Goal: Task Accomplishment & Management: Complete application form

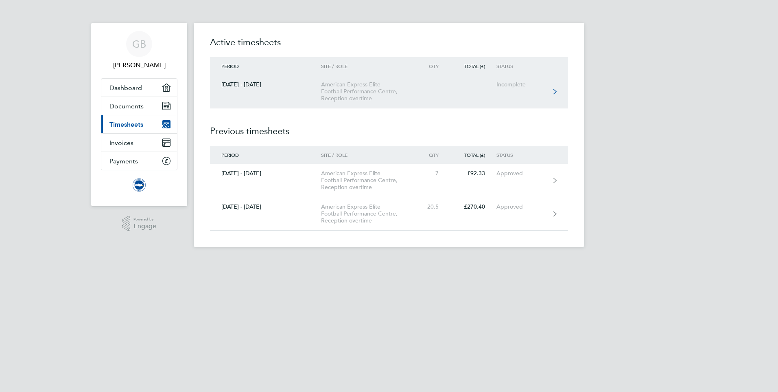
click at [556, 89] on icon at bounding box center [555, 92] width 3 height 6
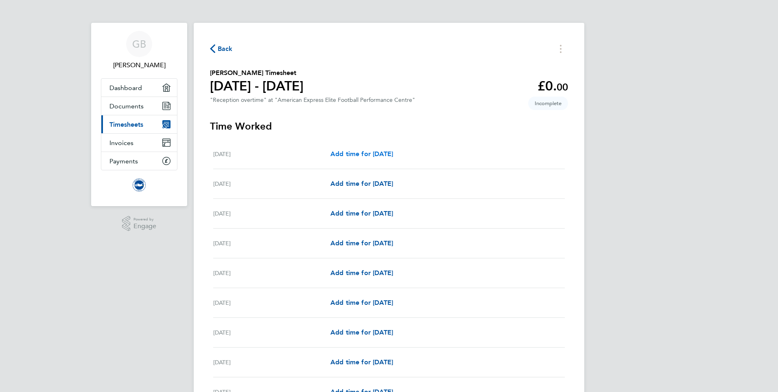
click at [338, 155] on span "Add time for [DATE]" at bounding box center [362, 154] width 63 height 8
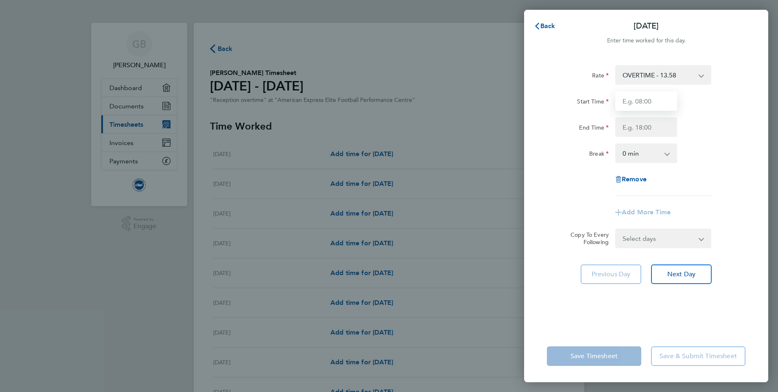
click at [658, 105] on input "Start Time" at bounding box center [647, 101] width 62 height 20
type input "08:00"
click at [650, 126] on input "End Time" at bounding box center [647, 127] width 62 height 20
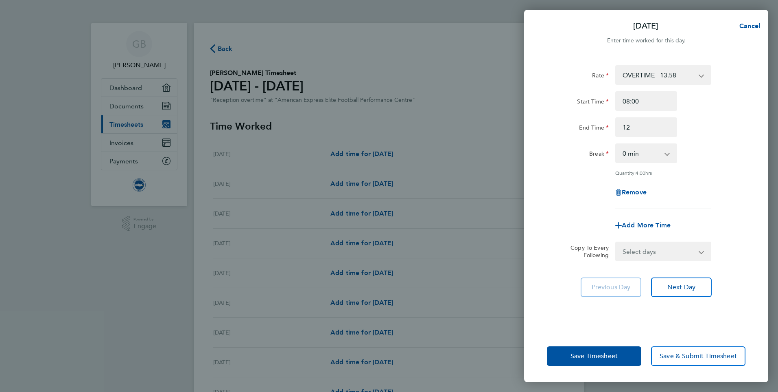
type input "12:00"
click at [696, 119] on div "End Time 12:00" at bounding box center [646, 127] width 205 height 20
click at [584, 352] on span "Save Timesheet" at bounding box center [594, 356] width 47 height 8
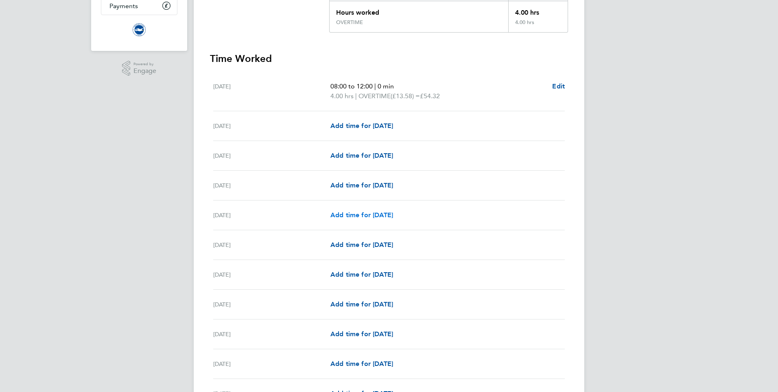
scroll to position [163, 0]
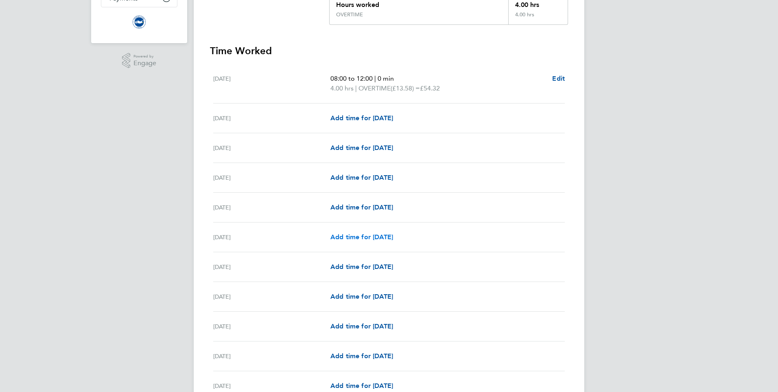
click at [353, 235] on span "Add time for [DATE]" at bounding box center [362, 237] width 63 height 8
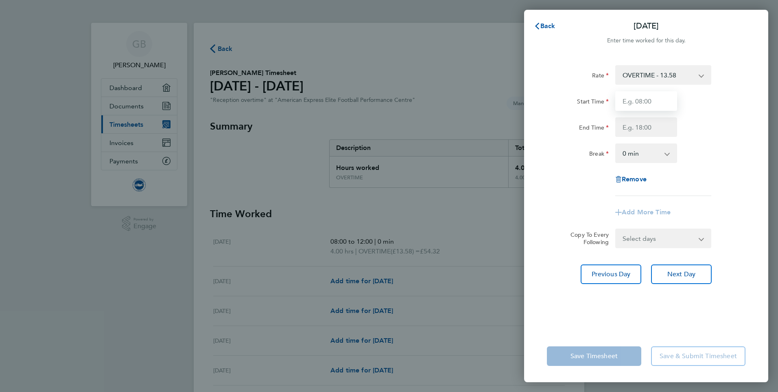
click at [642, 103] on input "Start Time" at bounding box center [647, 101] width 62 height 20
click at [651, 101] on input "Start Time" at bounding box center [647, 101] width 62 height 20
type input "15:00"
click at [644, 125] on input "End Time" at bounding box center [647, 127] width 62 height 20
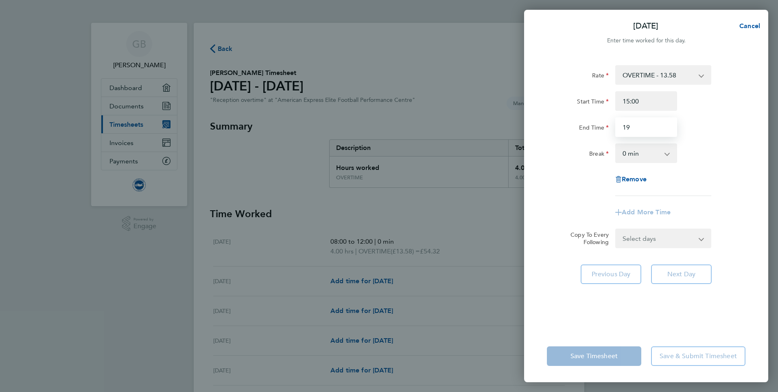
click at [643, 125] on input "19" at bounding box center [647, 127] width 62 height 20
type input "19:00"
click at [705, 138] on div "Rate OVERTIME - 13.58 Start Time 15:00 End Time 19:00 Break 0 min 15 min 30 min…" at bounding box center [646, 130] width 199 height 131
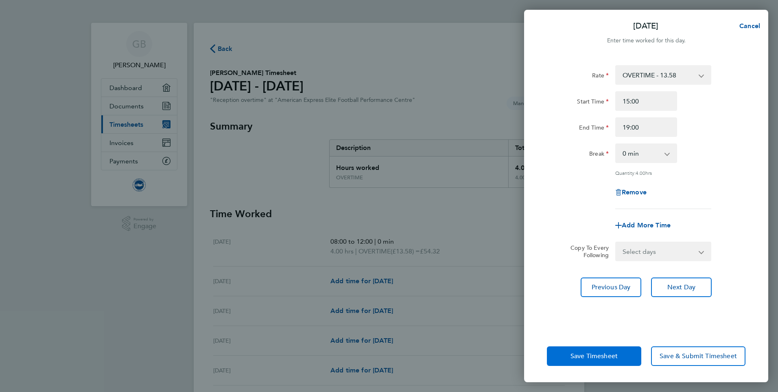
click at [583, 357] on span "Save Timesheet" at bounding box center [594, 356] width 47 height 8
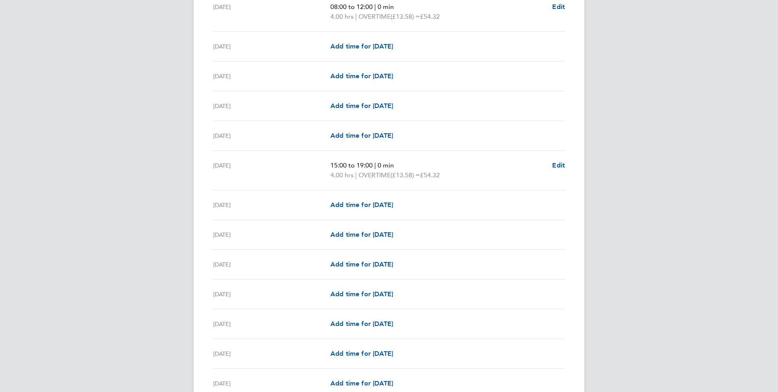
scroll to position [285, 0]
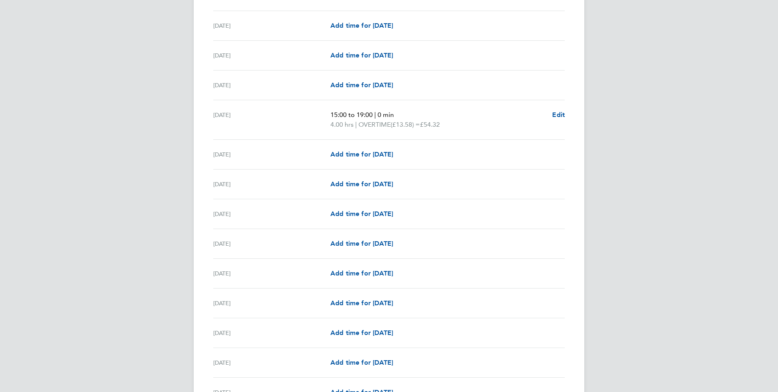
click at [246, 272] on div "[DATE]" at bounding box center [271, 273] width 117 height 10
click at [235, 272] on div "[DATE]" at bounding box center [271, 273] width 117 height 10
click at [347, 271] on span "Add time for [DATE]" at bounding box center [362, 273] width 63 height 8
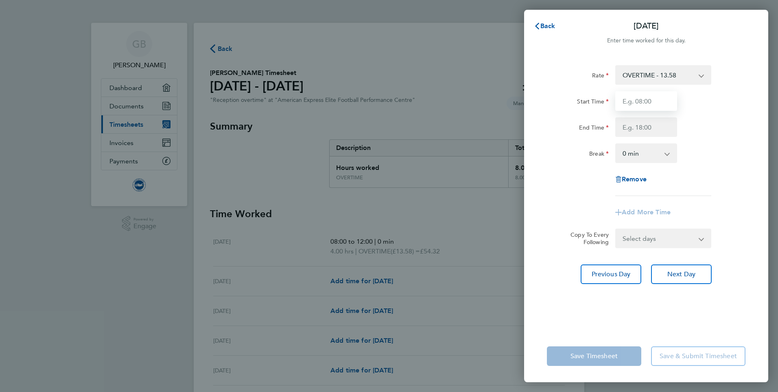
click at [652, 104] on input "Start Time" at bounding box center [647, 101] width 62 height 20
type input "09:00"
click at [649, 129] on input "End Time" at bounding box center [647, 127] width 62 height 20
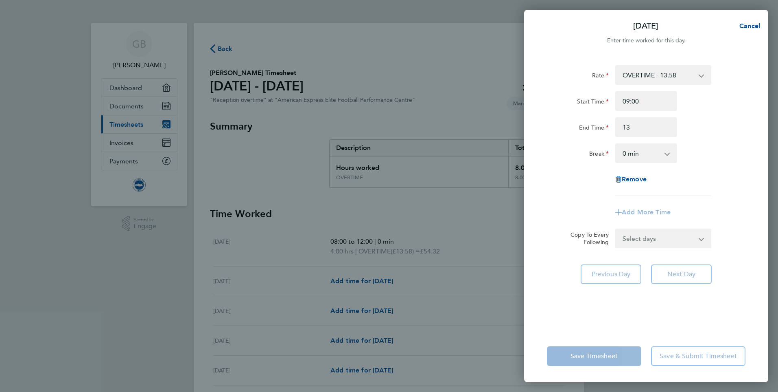
type input "13:00"
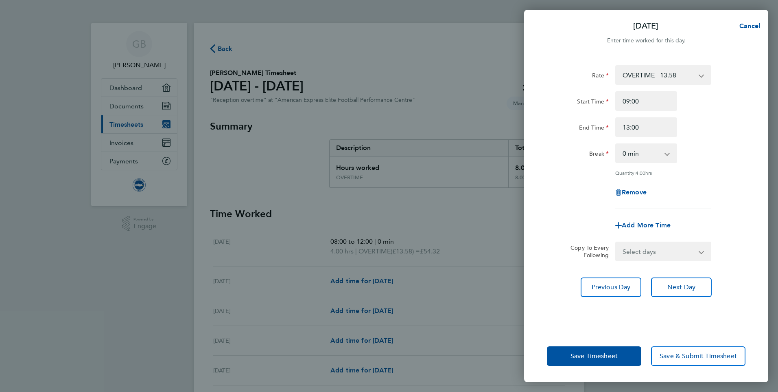
click at [699, 126] on div "End Time 13:00" at bounding box center [646, 127] width 205 height 20
click at [585, 356] on span "Save Timesheet" at bounding box center [594, 356] width 47 height 8
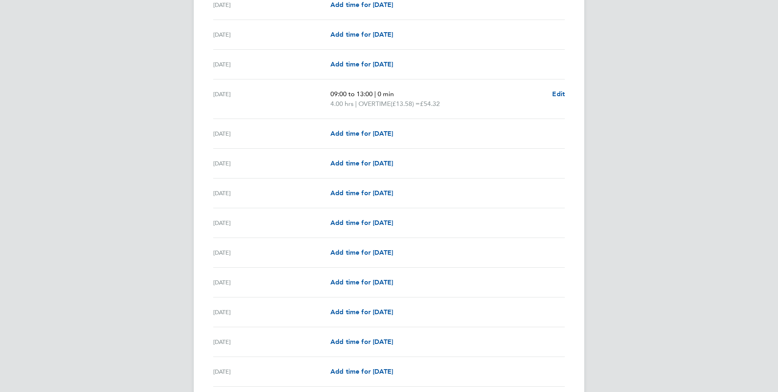
scroll to position [489, 0]
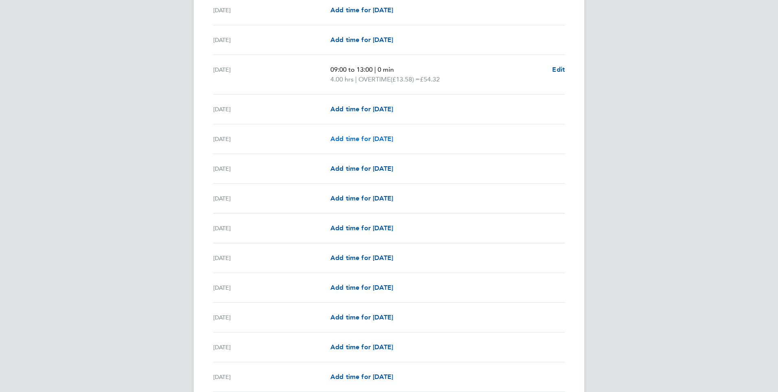
click at [348, 140] on span "Add time for [DATE]" at bounding box center [362, 139] width 63 height 8
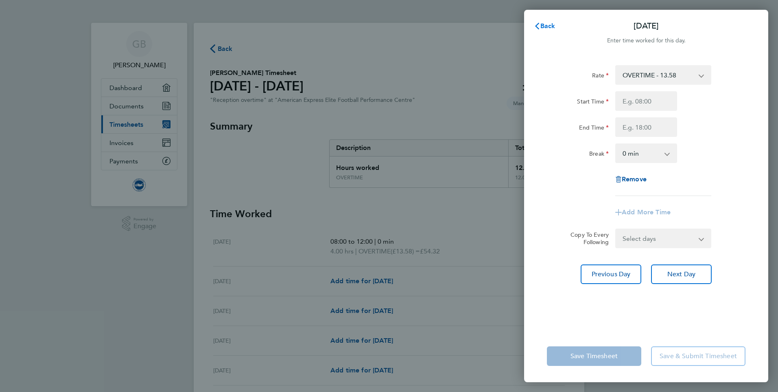
click at [544, 27] on span "Back" at bounding box center [548, 26] width 15 height 8
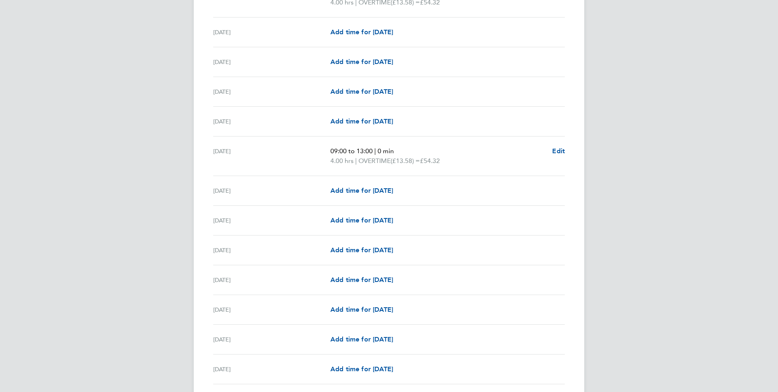
scroll to position [489, 0]
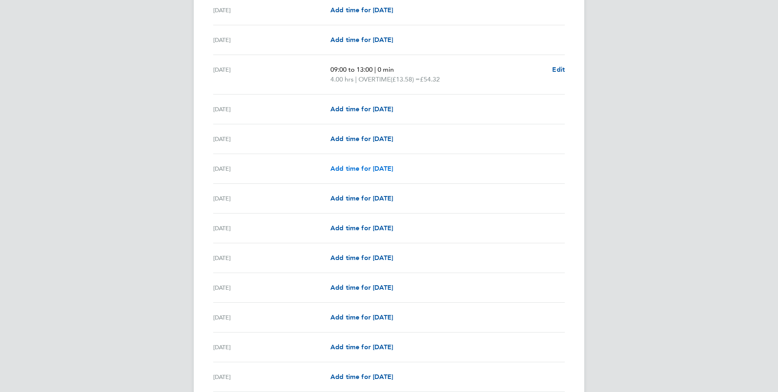
click at [347, 169] on span "Add time for [DATE]" at bounding box center [362, 168] width 63 height 8
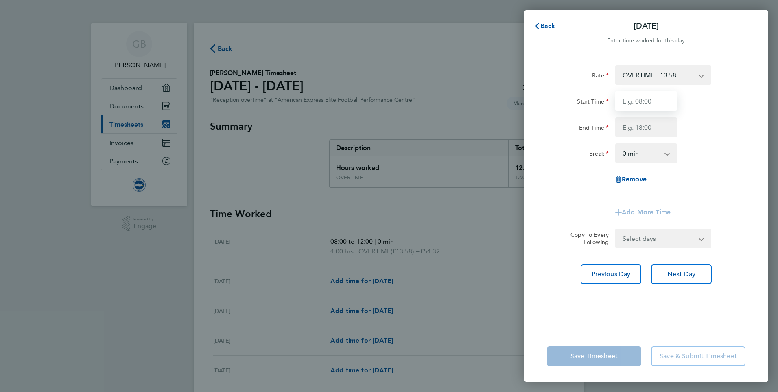
click at [629, 102] on input "Start Time" at bounding box center [647, 101] width 62 height 20
type input "08:00"
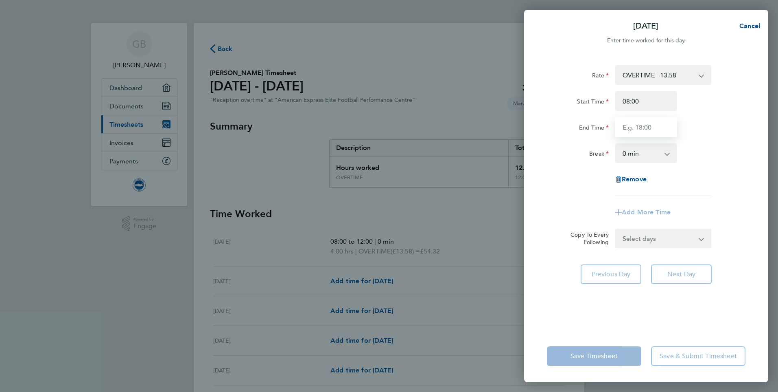
click at [638, 127] on input "End Time" at bounding box center [647, 127] width 62 height 20
type input "12:00"
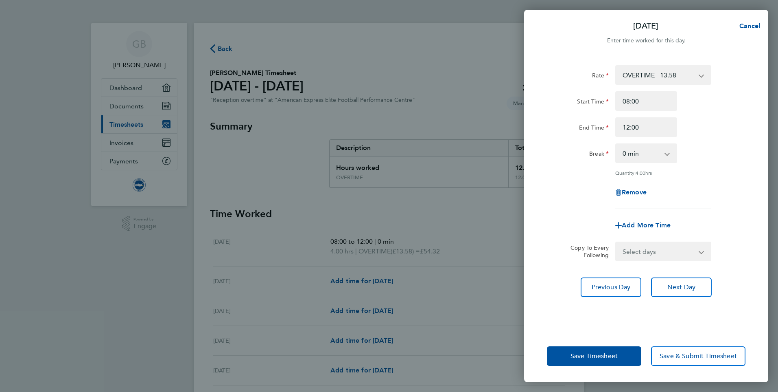
click at [708, 120] on div "End Time 12:00" at bounding box center [646, 127] width 205 height 20
click at [579, 358] on span "Save Timesheet" at bounding box center [594, 356] width 47 height 8
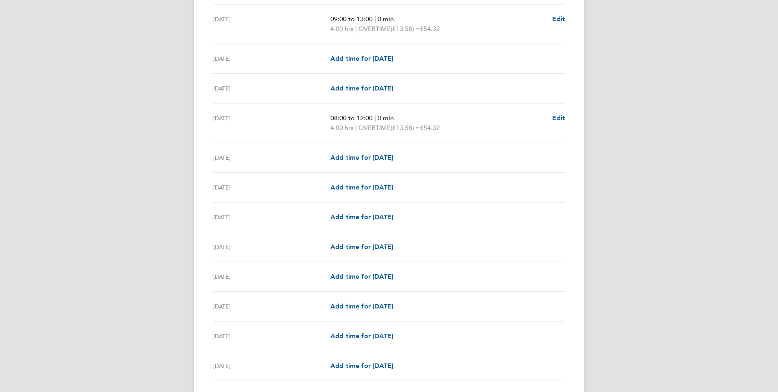
scroll to position [570, 0]
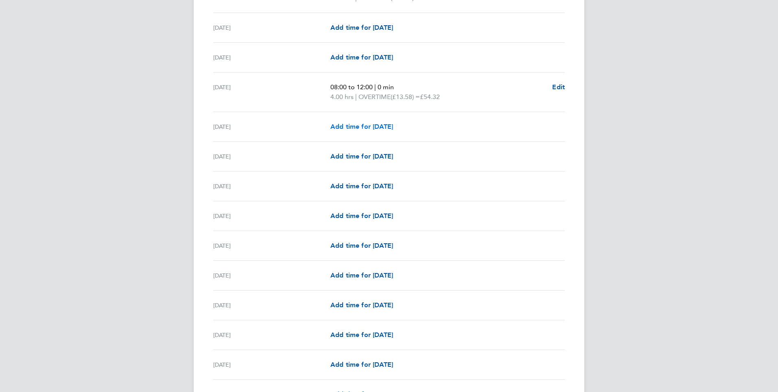
click at [362, 125] on span "Add time for [DATE]" at bounding box center [362, 127] width 63 height 8
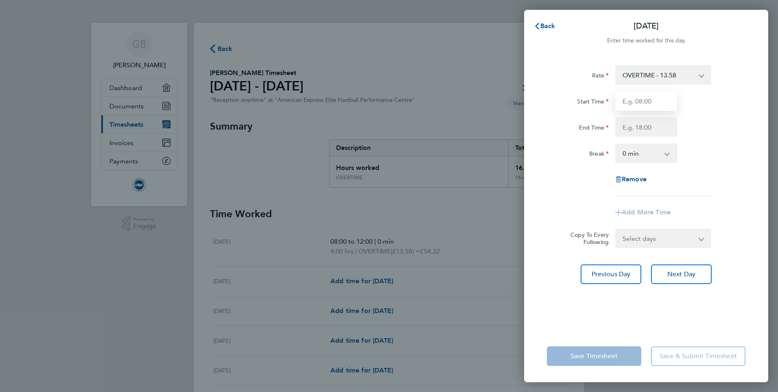
click at [629, 102] on input "Start Time" at bounding box center [647, 101] width 62 height 20
type input "08:00"
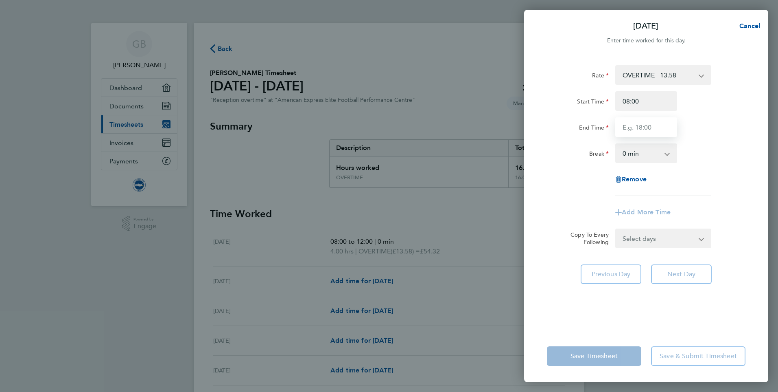
click at [634, 131] on input "End Time" at bounding box center [647, 127] width 62 height 20
type input "12:00"
click at [537, 224] on div "Rate OVERTIME - 13.58 Start Time 08:00 End Time 12:00 Break 0 min 15 min 30 min…" at bounding box center [646, 192] width 244 height 274
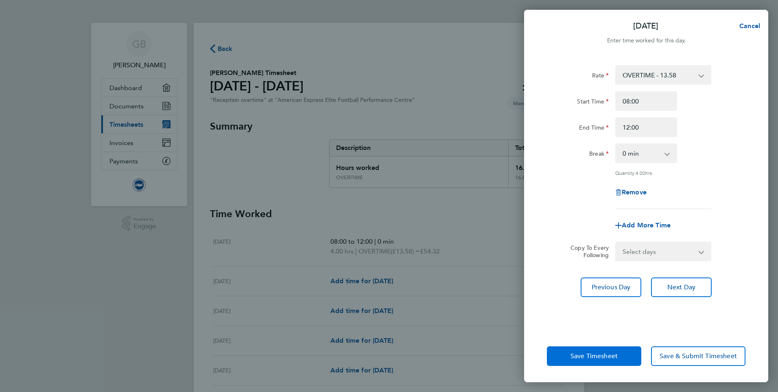
click at [585, 358] on span "Save Timesheet" at bounding box center [594, 356] width 47 height 8
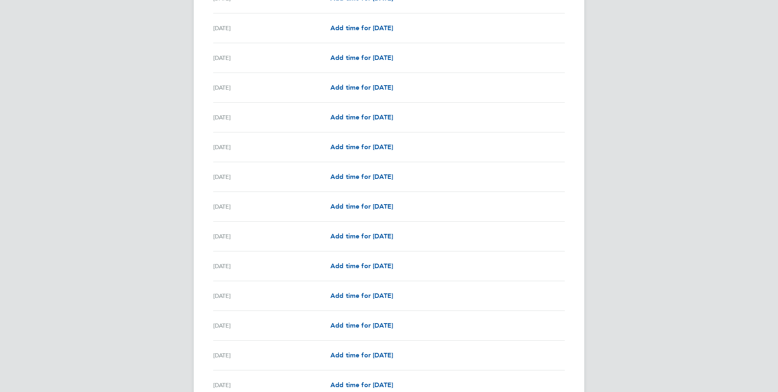
scroll to position [814, 0]
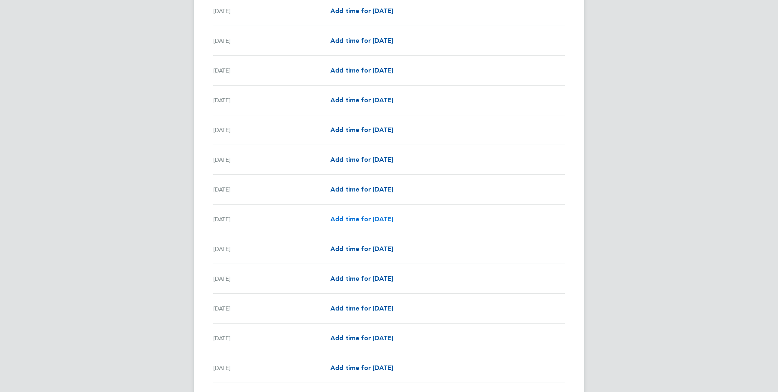
click at [355, 219] on span "Add time for [DATE]" at bounding box center [362, 219] width 63 height 8
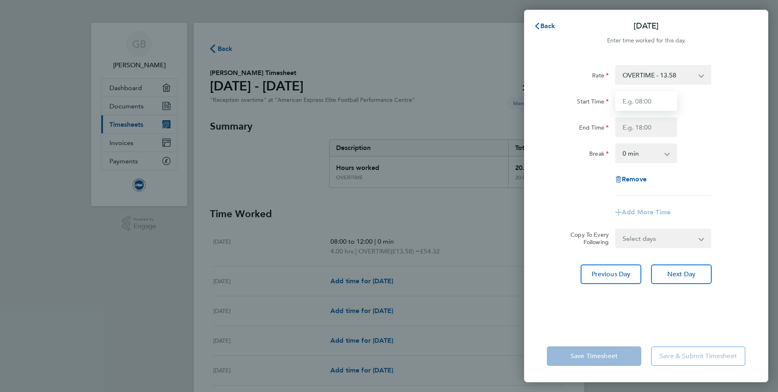
click at [632, 103] on input "Start Time" at bounding box center [647, 101] width 62 height 20
type input "11:00"
click at [691, 101] on div "Start Time 11:00" at bounding box center [646, 101] width 205 height 20
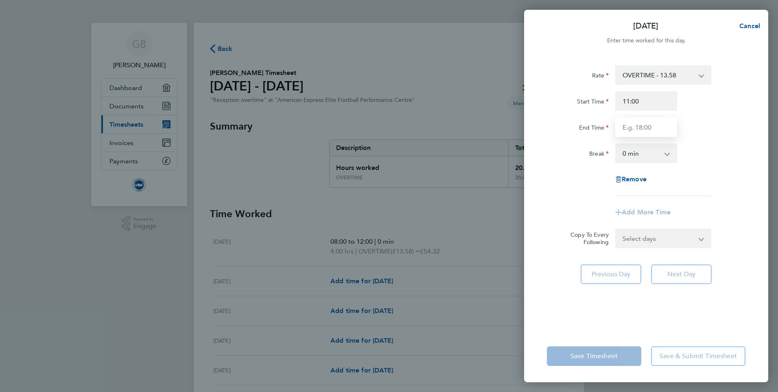
click at [621, 128] on input "End Time" at bounding box center [647, 127] width 62 height 20
type input "19:00"
click at [567, 193] on div "Rate OVERTIME - 13.58 Start Time 11:00 End Time 19:00 Break 0 min 15 min 30 min…" at bounding box center [646, 130] width 199 height 131
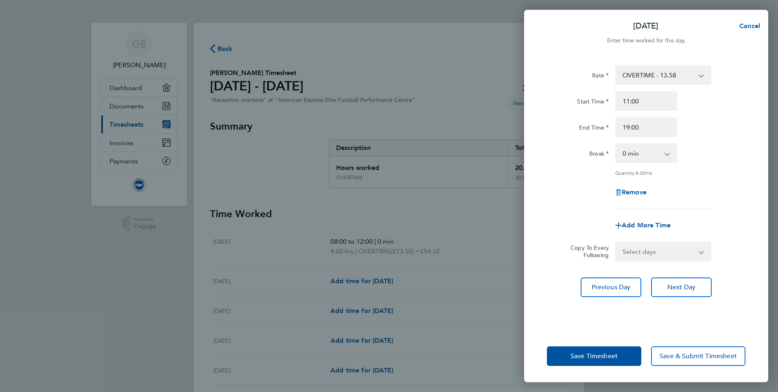
click at [667, 152] on app-icon-cross-button at bounding box center [672, 153] width 10 height 18
click at [667, 153] on app-icon-cross-button at bounding box center [672, 153] width 10 height 18
click at [633, 153] on select "0 min 15 min 30 min 45 min 60 min 75 min 90 min" at bounding box center [641, 153] width 50 height 18
select select "60"
click at [616, 144] on select "0 min 15 min 30 min 45 min 60 min 75 min 90 min" at bounding box center [641, 153] width 50 height 18
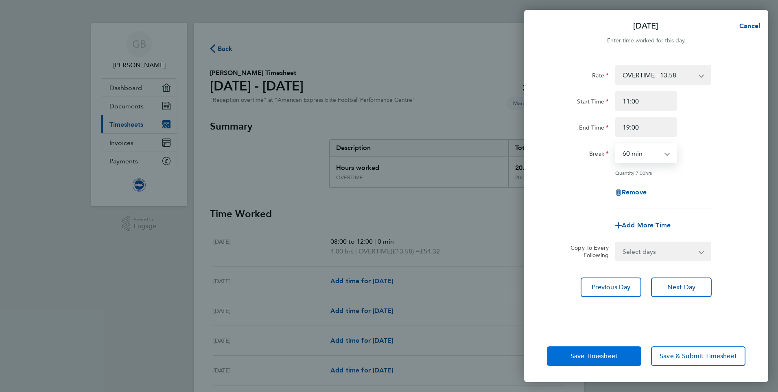
click at [590, 357] on span "Save Timesheet" at bounding box center [594, 356] width 47 height 8
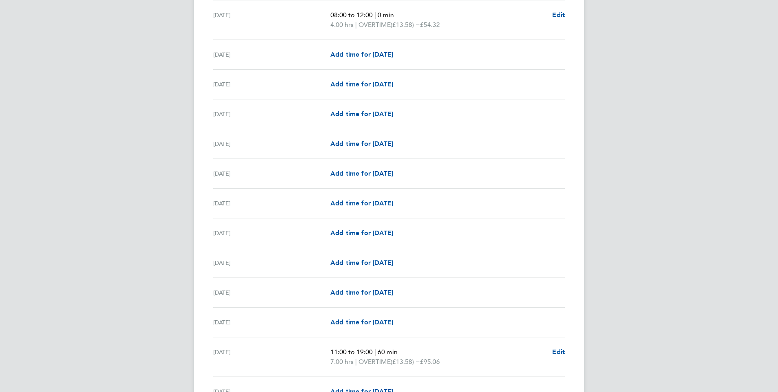
scroll to position [774, 0]
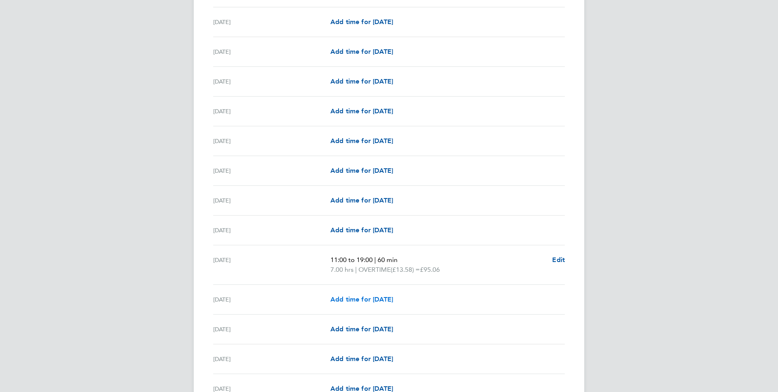
click at [360, 299] on span "Add time for [DATE]" at bounding box center [362, 299] width 63 height 8
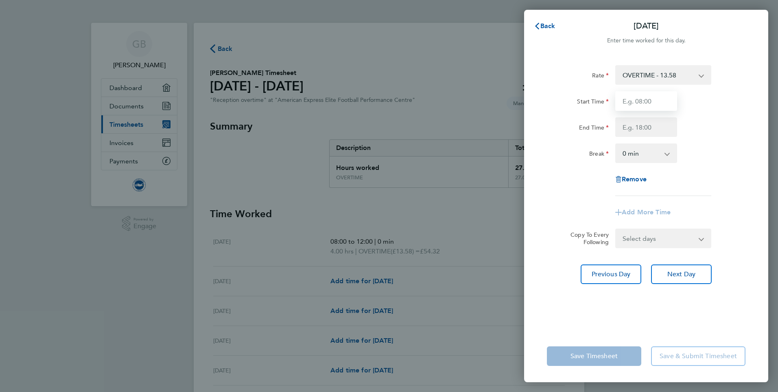
click at [649, 97] on input "Start Time" at bounding box center [647, 101] width 62 height 20
type input "11:30"
click at [649, 130] on input "End Time" at bounding box center [647, 127] width 62 height 20
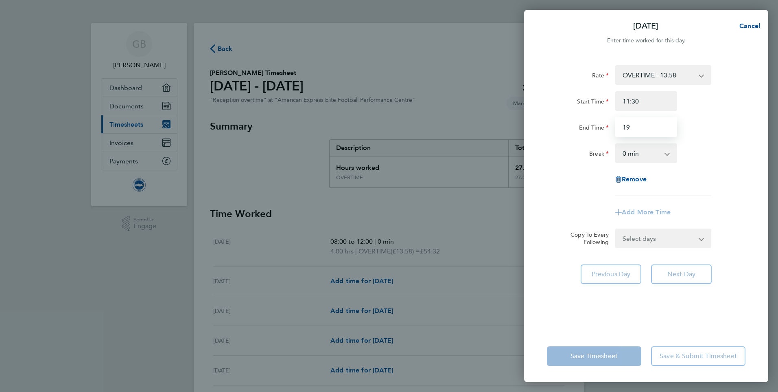
type input "19:00"
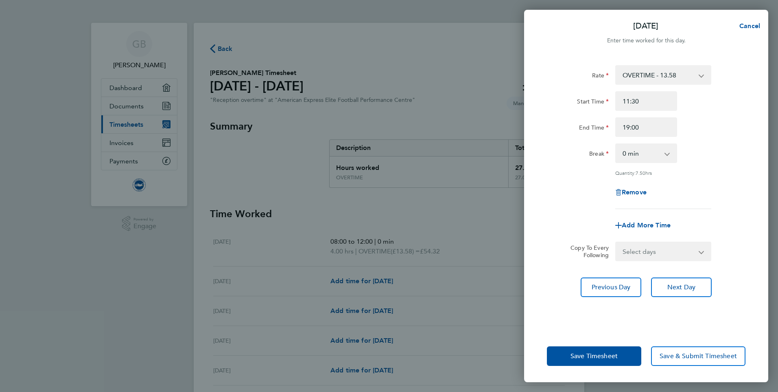
click at [658, 151] on select "0 min 15 min 30 min 45 min 60 min 75 min 90 min" at bounding box center [641, 153] width 50 height 18
select select "60"
click at [616, 144] on select "0 min 15 min 30 min 45 min 60 min 75 min 90 min" at bounding box center [641, 153] width 50 height 18
click at [566, 349] on button "Save Timesheet" at bounding box center [594, 356] width 94 height 20
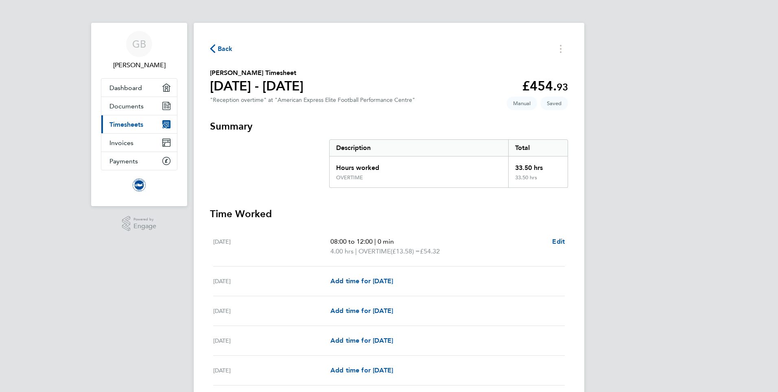
click at [213, 49] on icon "button" at bounding box center [212, 48] width 5 height 9
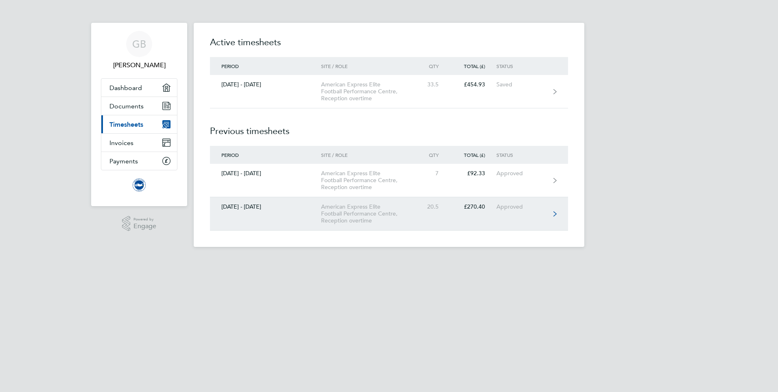
click at [342, 207] on div "American Express Elite Football Performance Centre, Reception overtime" at bounding box center [367, 213] width 93 height 21
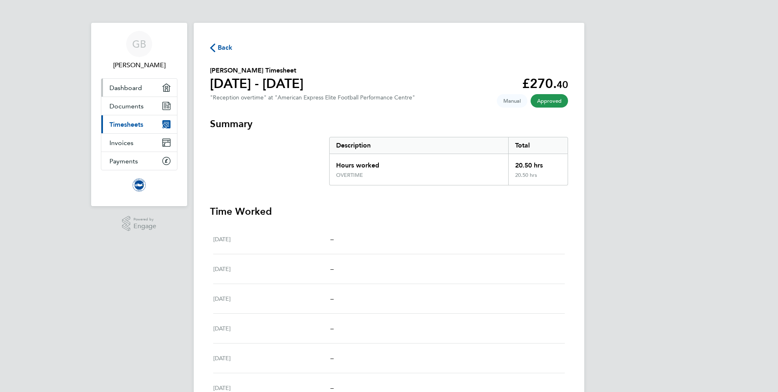
click at [131, 89] on span "Dashboard" at bounding box center [126, 88] width 33 height 8
